Goal: Task Accomplishment & Management: Use online tool/utility

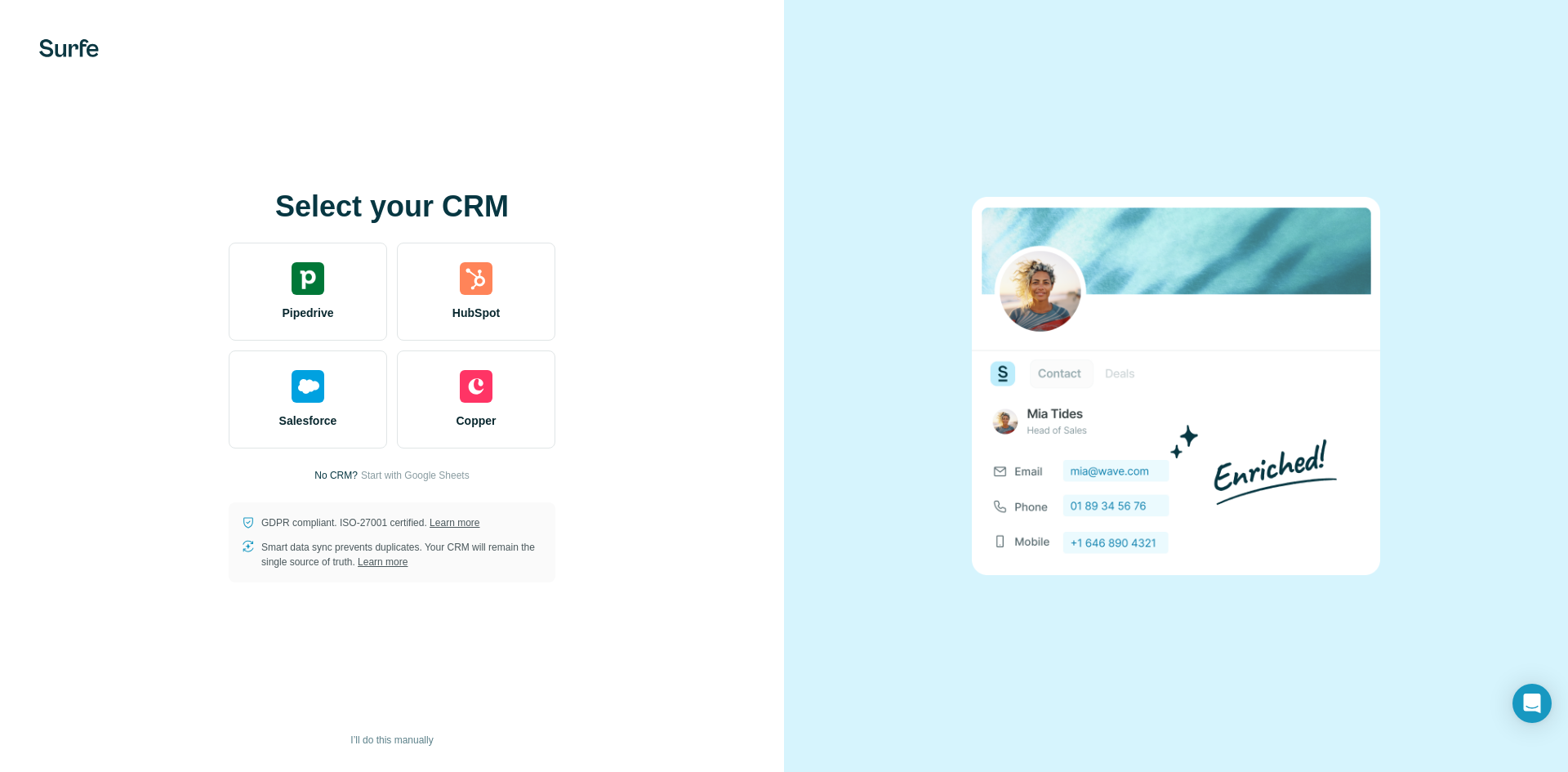
click at [327, 474] on p "No CRM?" at bounding box center [336, 475] width 43 height 15
click at [384, 467] on div "Select your CRM Pipedrive HubSpot Salesforce Copper No CRM? Start with Google S…" at bounding box center [392, 386] width 718 height 392
click at [407, 473] on span "Start with Google Sheets" at bounding box center [415, 475] width 109 height 15
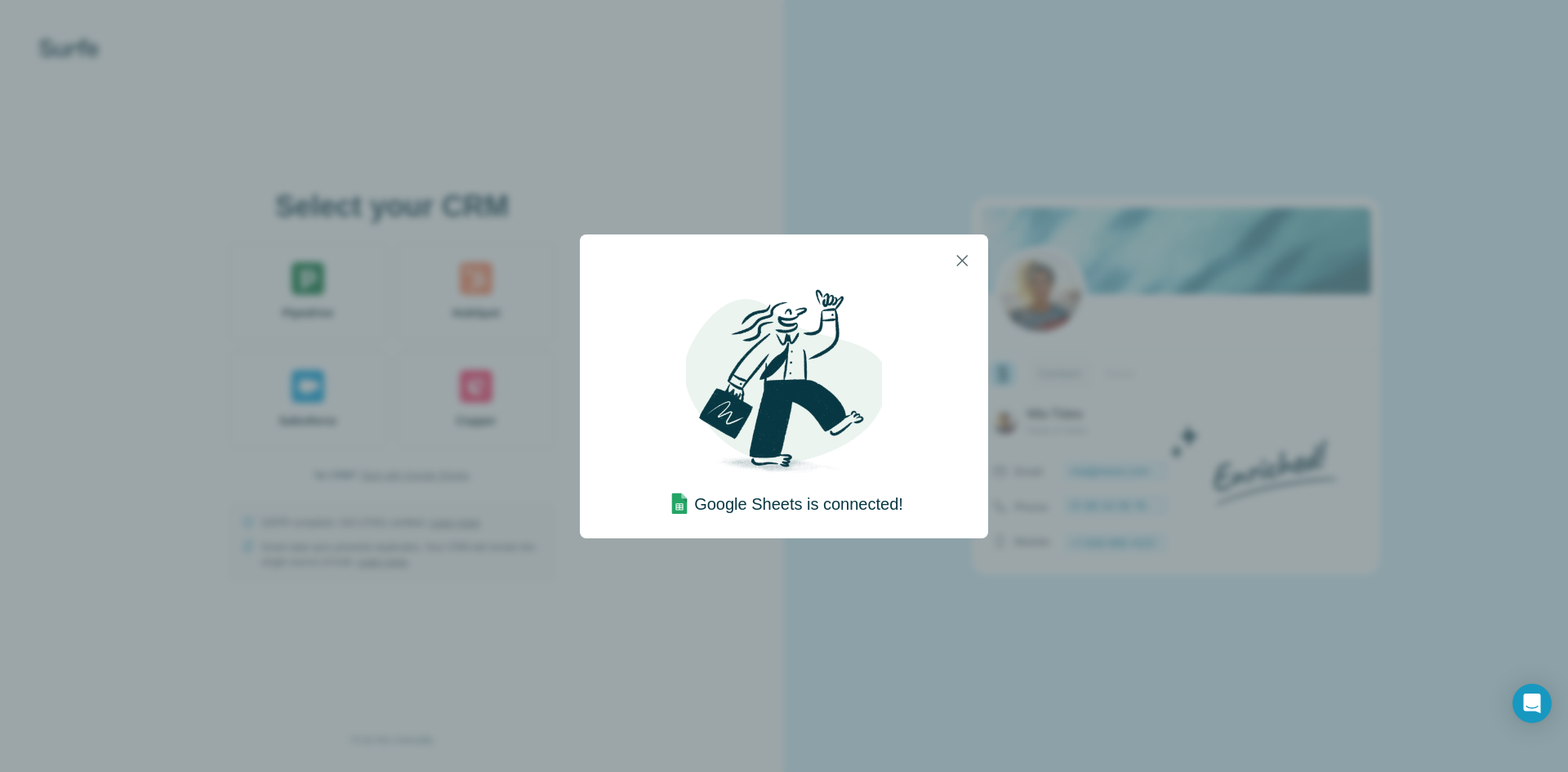
click at [1010, 167] on div "Google Sheets is connected!" at bounding box center [784, 386] width 1568 height 772
click at [962, 262] on icon "button" at bounding box center [962, 260] width 20 height 20
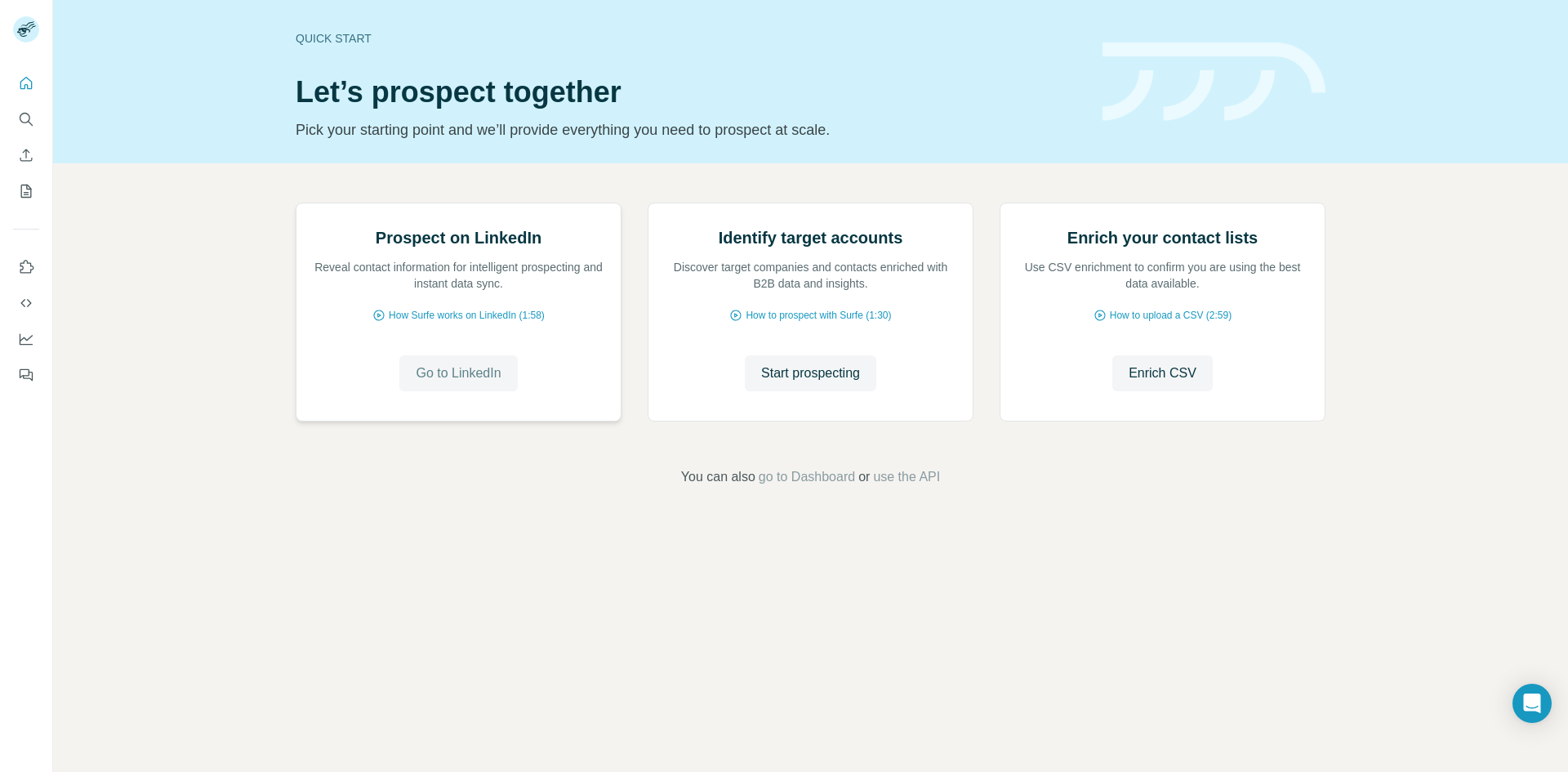
click at [469, 383] on span "Go to LinkedIn" at bounding box center [458, 373] width 85 height 20
